Goal: Navigation & Orientation: Find specific page/section

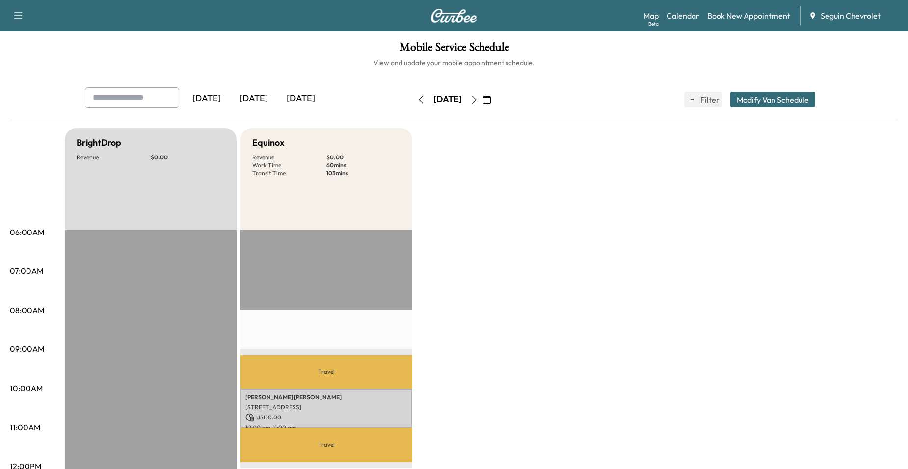
click at [413, 92] on button "button" at bounding box center [421, 100] width 17 height 16
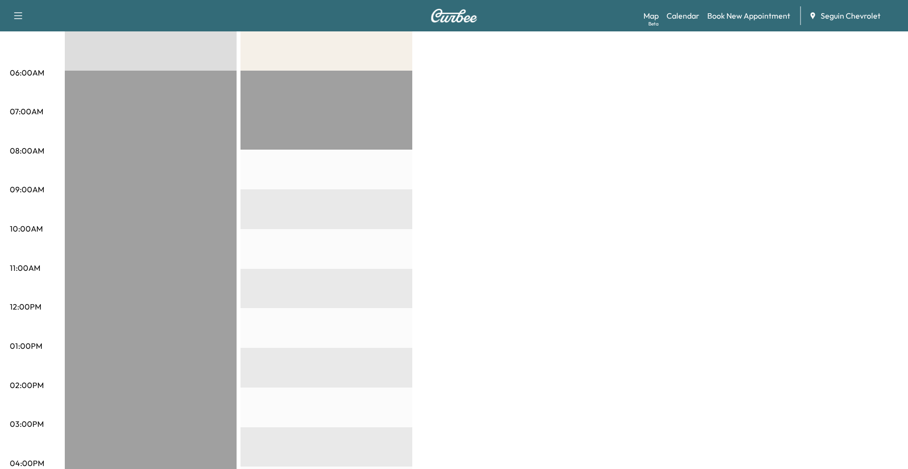
scroll to position [49, 0]
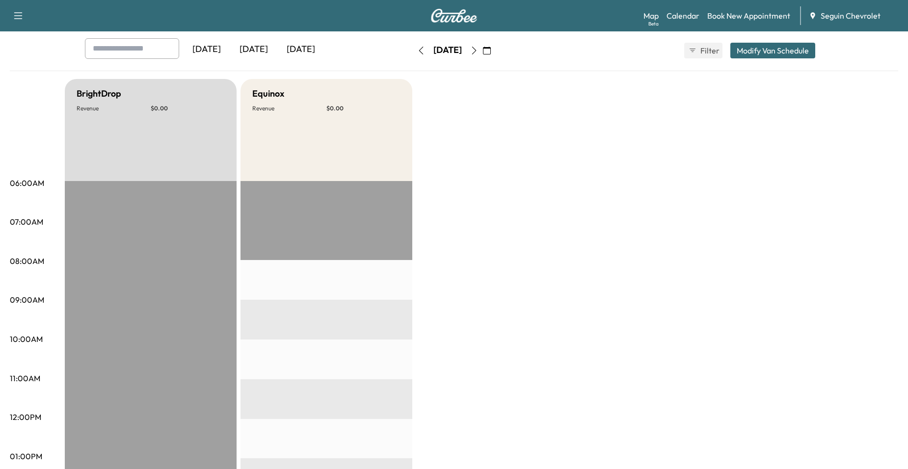
click at [413, 56] on button "button" at bounding box center [421, 51] width 17 height 16
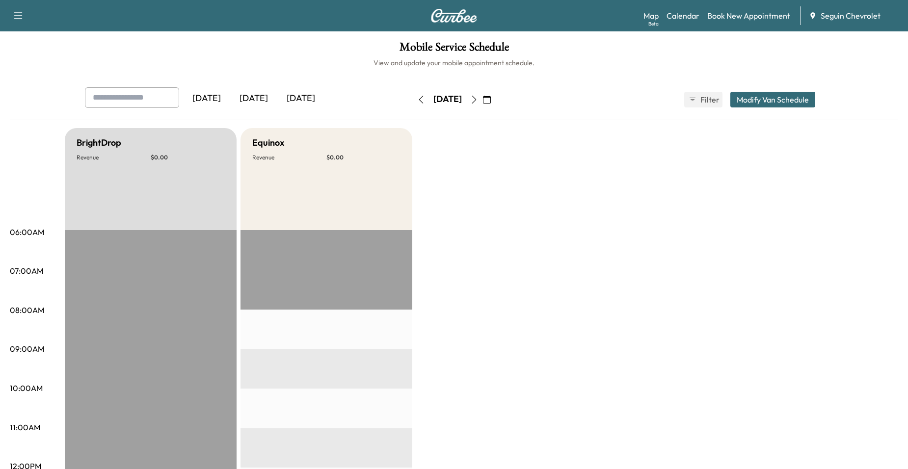
click at [417, 102] on icon "button" at bounding box center [421, 100] width 8 height 8
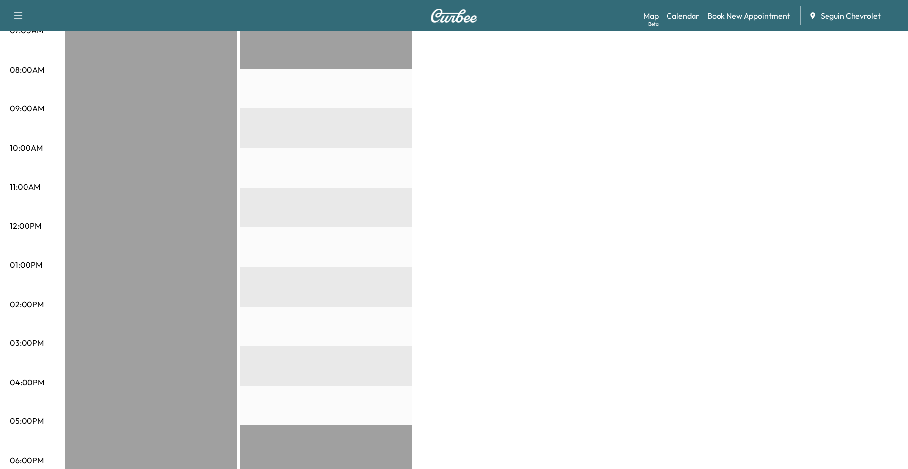
scroll to position [245, 0]
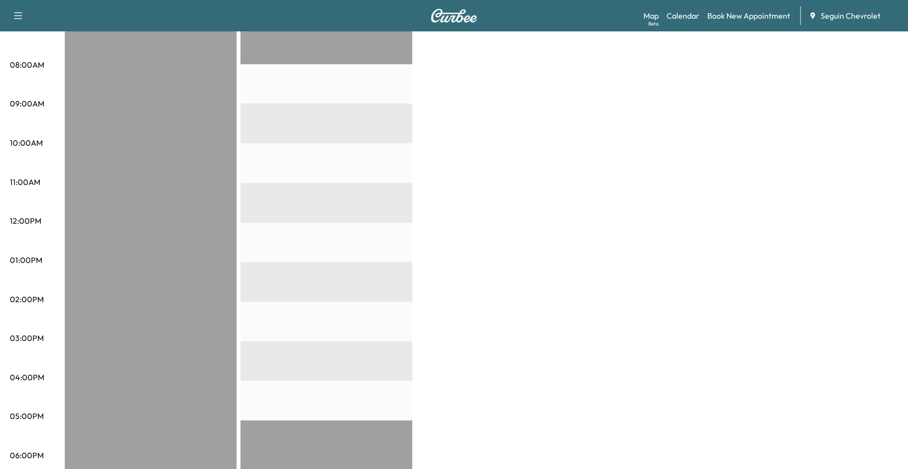
drag, startPoint x: 27, startPoint y: 188, endPoint x: 39, endPoint y: 381, distance: 194.4
click at [71, 418] on div at bounding box center [151, 302] width 172 height 634
drag, startPoint x: 70, startPoint y: 418, endPoint x: 77, endPoint y: 427, distance: 10.9
drag, startPoint x: 77, startPoint y: 427, endPoint x: 62, endPoint y: 416, distance: 18.6
drag, startPoint x: 62, startPoint y: 416, endPoint x: 113, endPoint y: 144, distance: 276.4
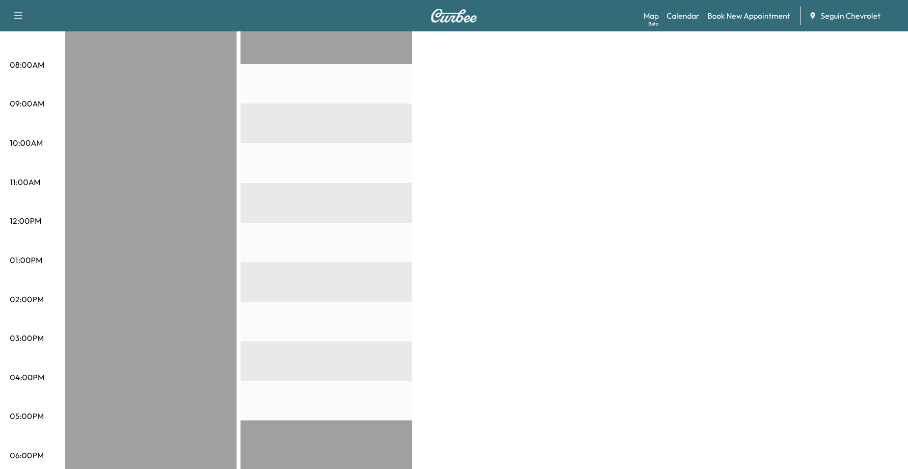
click at [113, 144] on div at bounding box center [151, 302] width 172 height 634
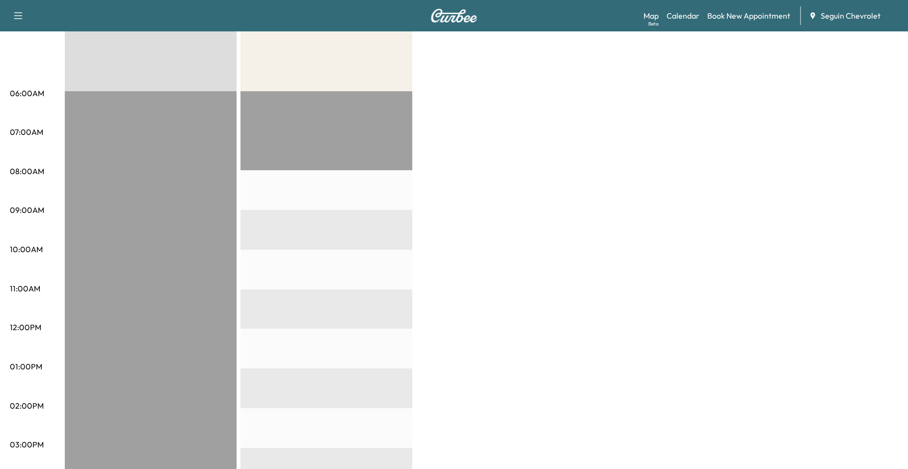
scroll to position [0, 0]
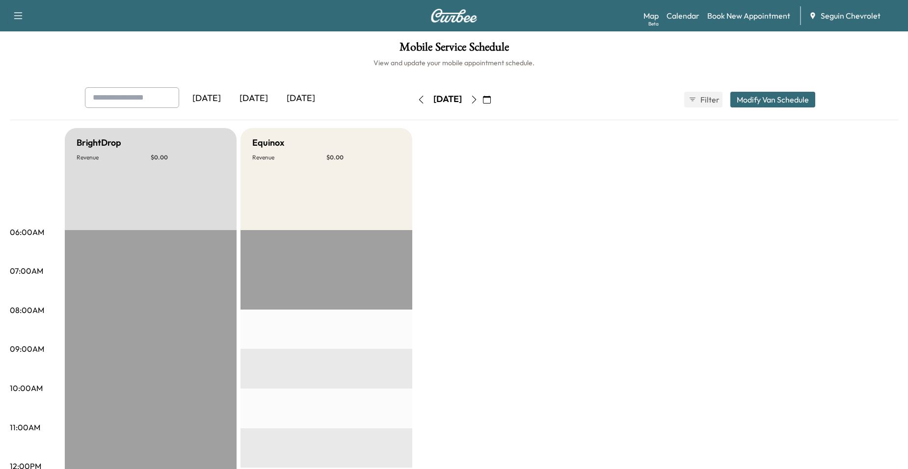
click at [491, 100] on icon "button" at bounding box center [487, 100] width 8 height 8
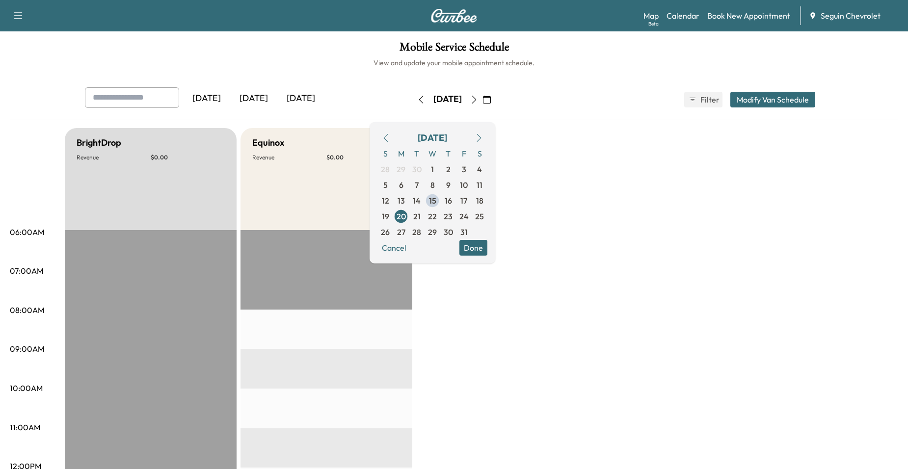
click at [440, 196] on span "15" at bounding box center [433, 201] width 16 height 16
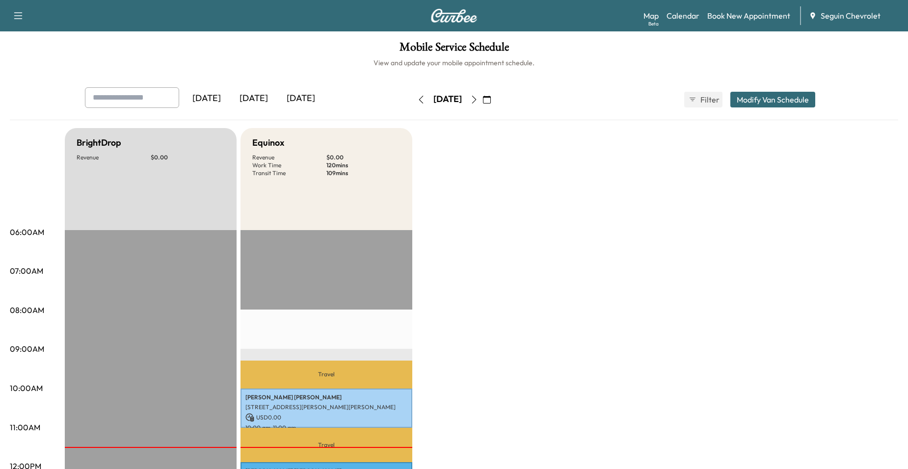
click at [483, 94] on button "button" at bounding box center [474, 100] width 17 height 16
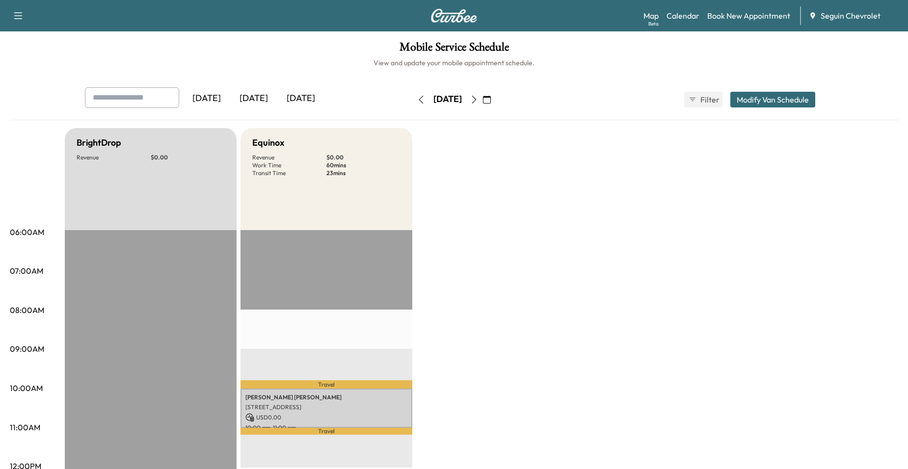
click at [483, 94] on button "button" at bounding box center [474, 100] width 17 height 16
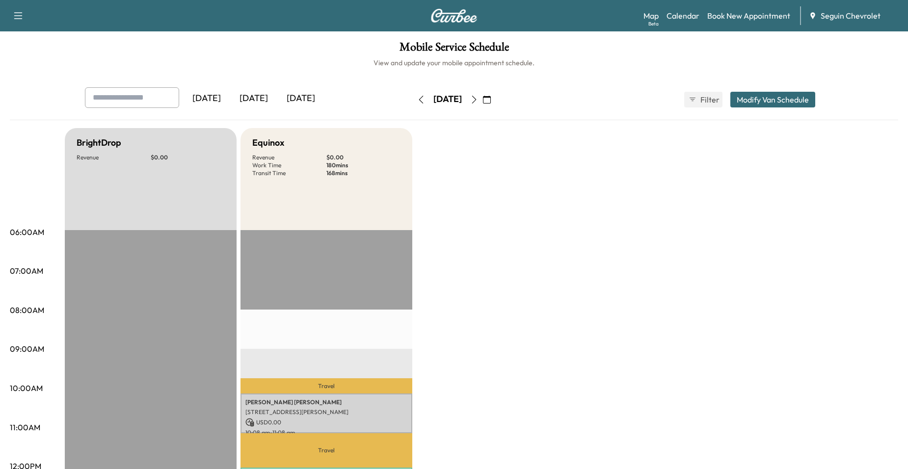
click at [478, 99] on icon "button" at bounding box center [474, 100] width 8 height 8
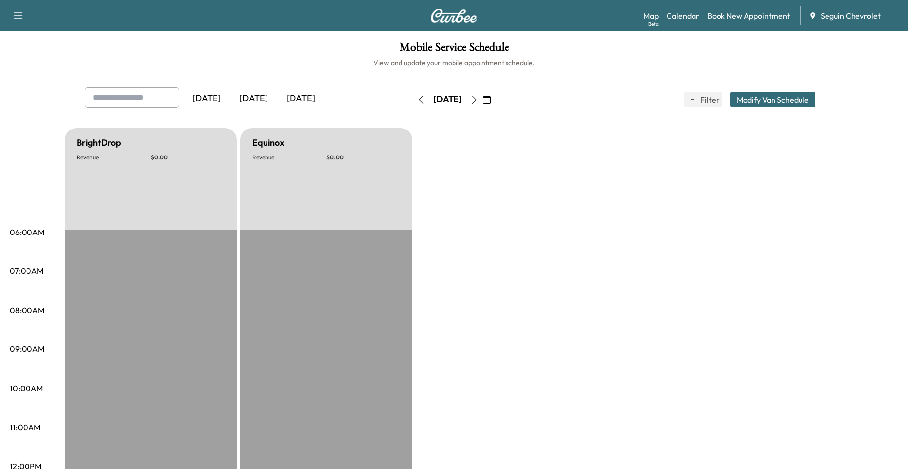
click at [483, 99] on button "button" at bounding box center [474, 100] width 17 height 16
click at [478, 99] on icon "button" at bounding box center [474, 100] width 8 height 8
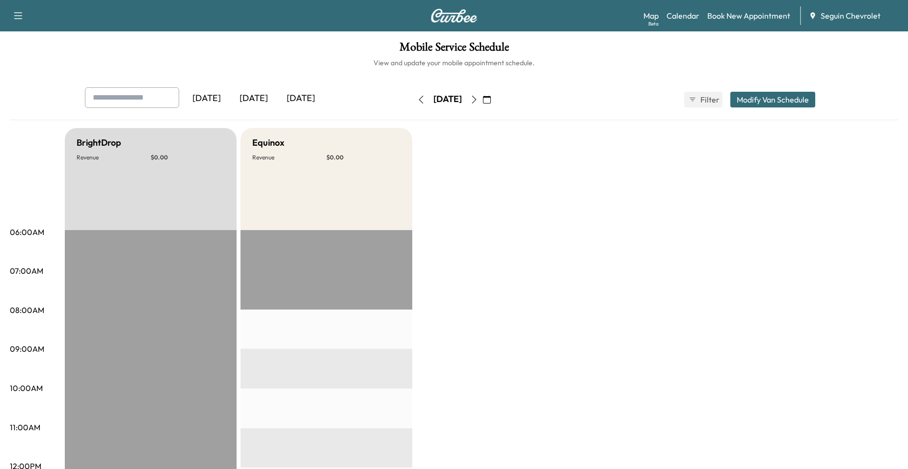
click at [483, 99] on button "button" at bounding box center [474, 100] width 17 height 16
click at [483, 99] on div "[DATE]" at bounding box center [448, 100] width 70 height 16
click at [478, 97] on icon "button" at bounding box center [474, 100] width 8 height 8
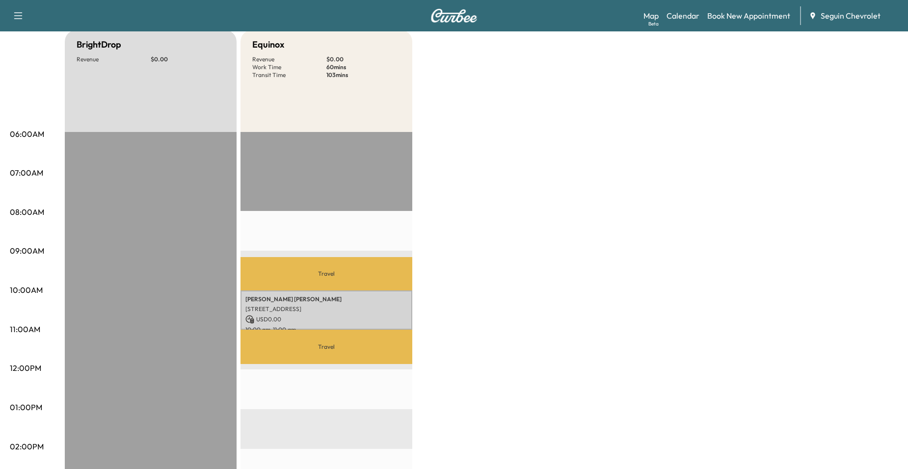
scroll to position [49, 0]
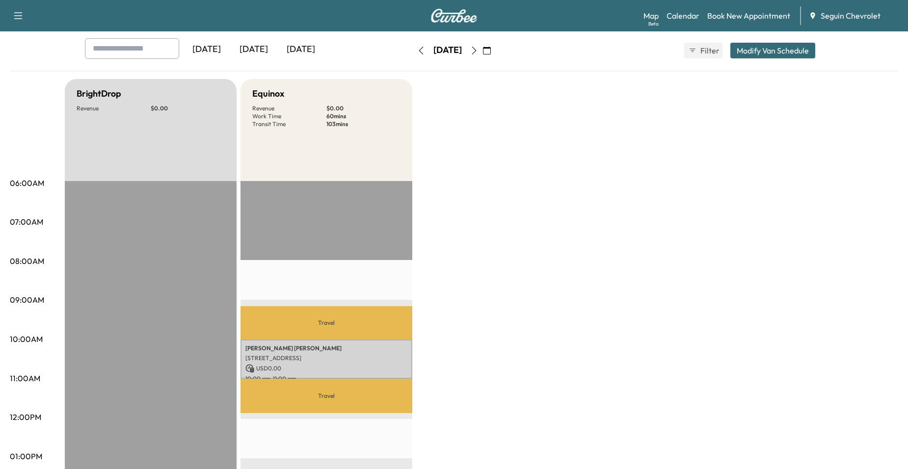
click at [483, 55] on button "button" at bounding box center [474, 51] width 17 height 16
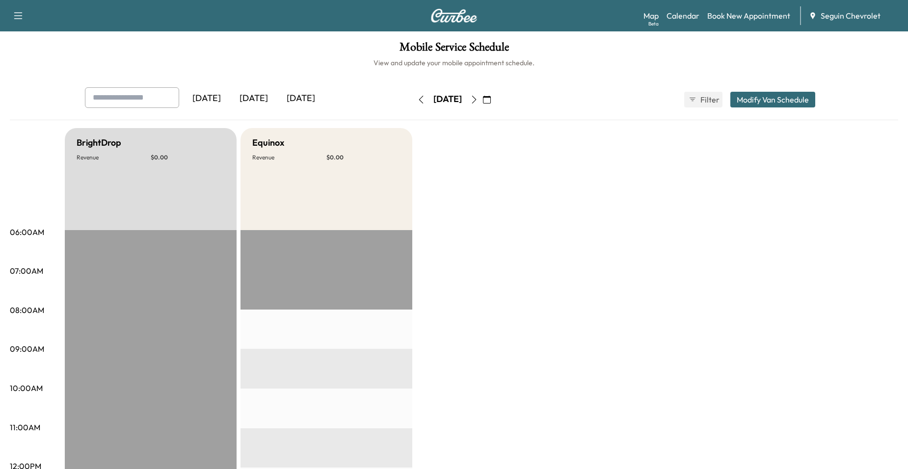
click at [478, 96] on icon "button" at bounding box center [474, 100] width 8 height 8
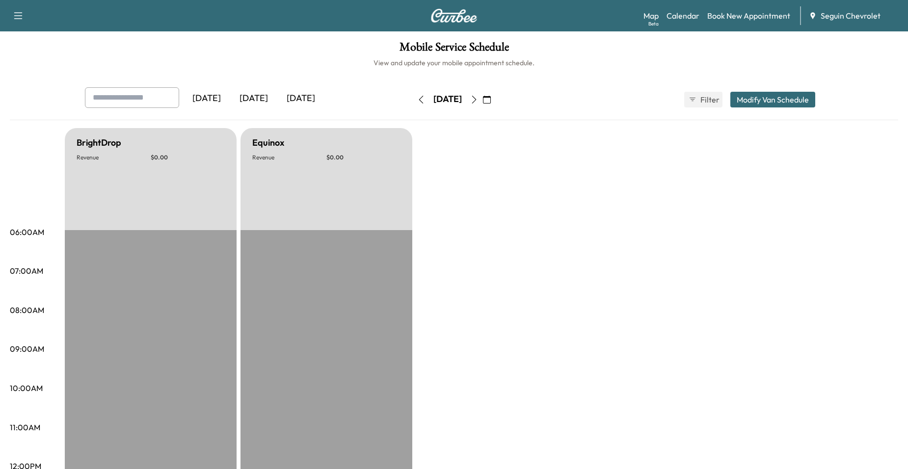
click at [477, 96] on icon "button" at bounding box center [474, 100] width 4 height 8
click at [478, 96] on icon "button" at bounding box center [474, 100] width 8 height 8
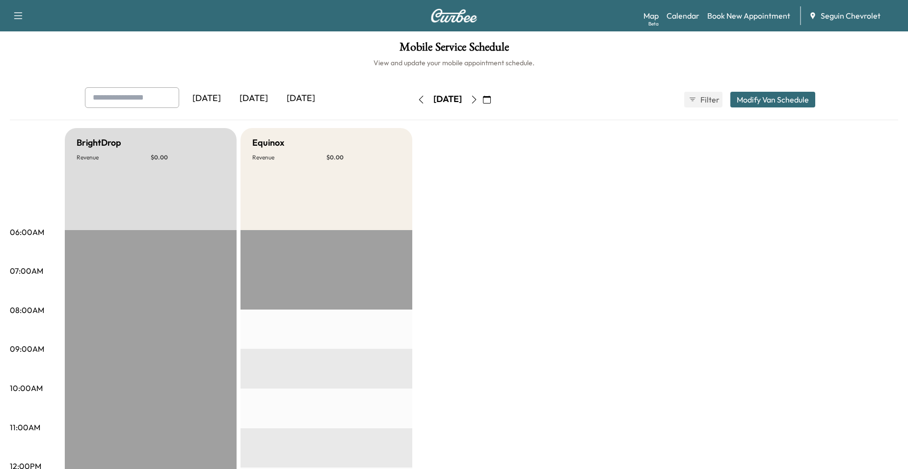
click at [478, 96] on icon "button" at bounding box center [474, 100] width 8 height 8
click at [483, 96] on button "button" at bounding box center [474, 100] width 17 height 16
